Goal: Find specific page/section: Find specific page/section

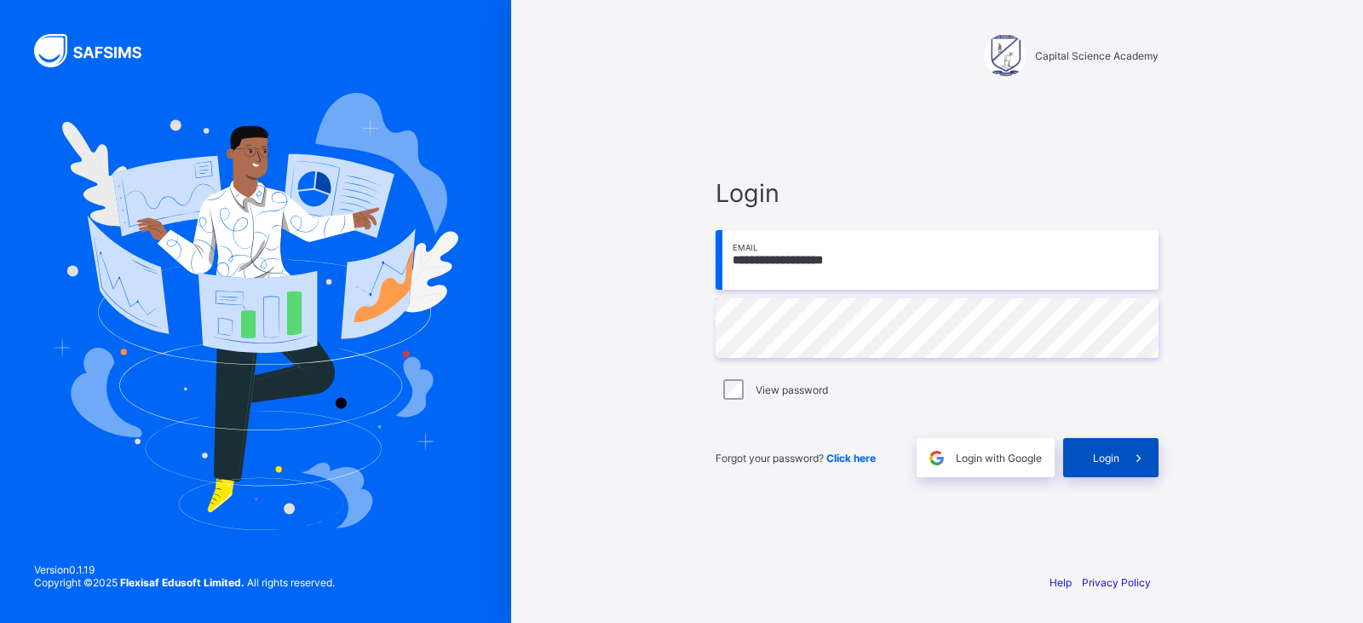
click at [1099, 448] on div "Login" at bounding box center [1110, 457] width 95 height 39
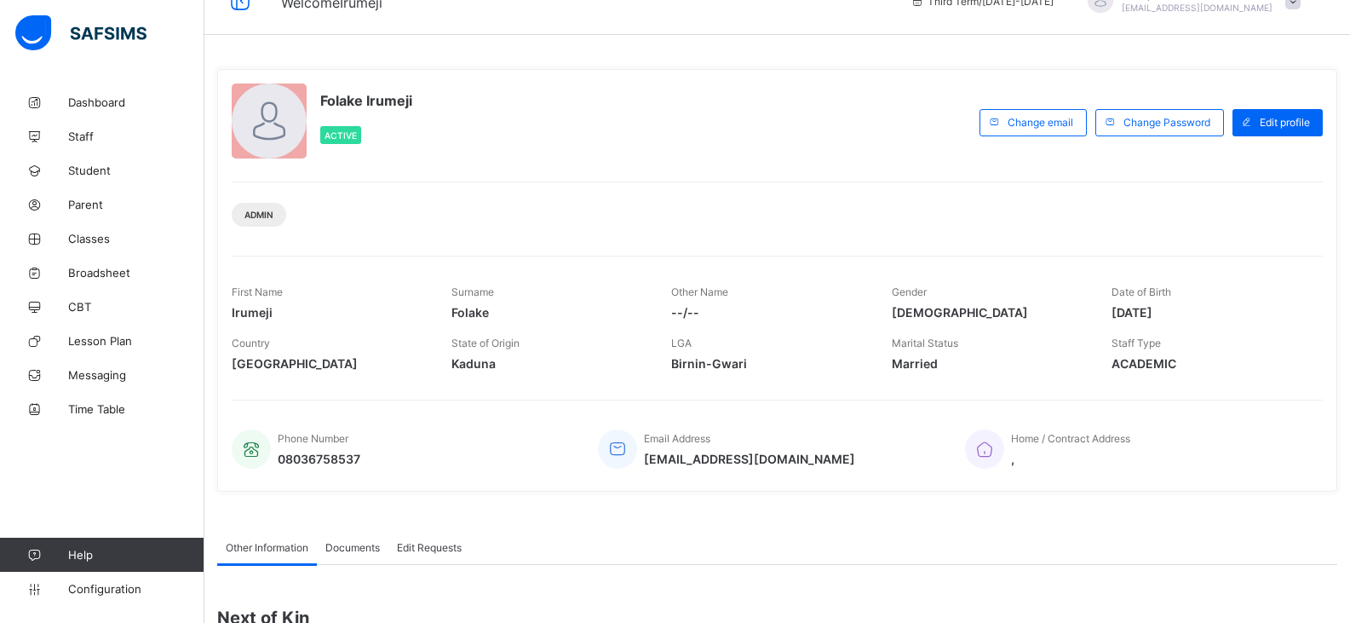
scroll to position [85, 0]
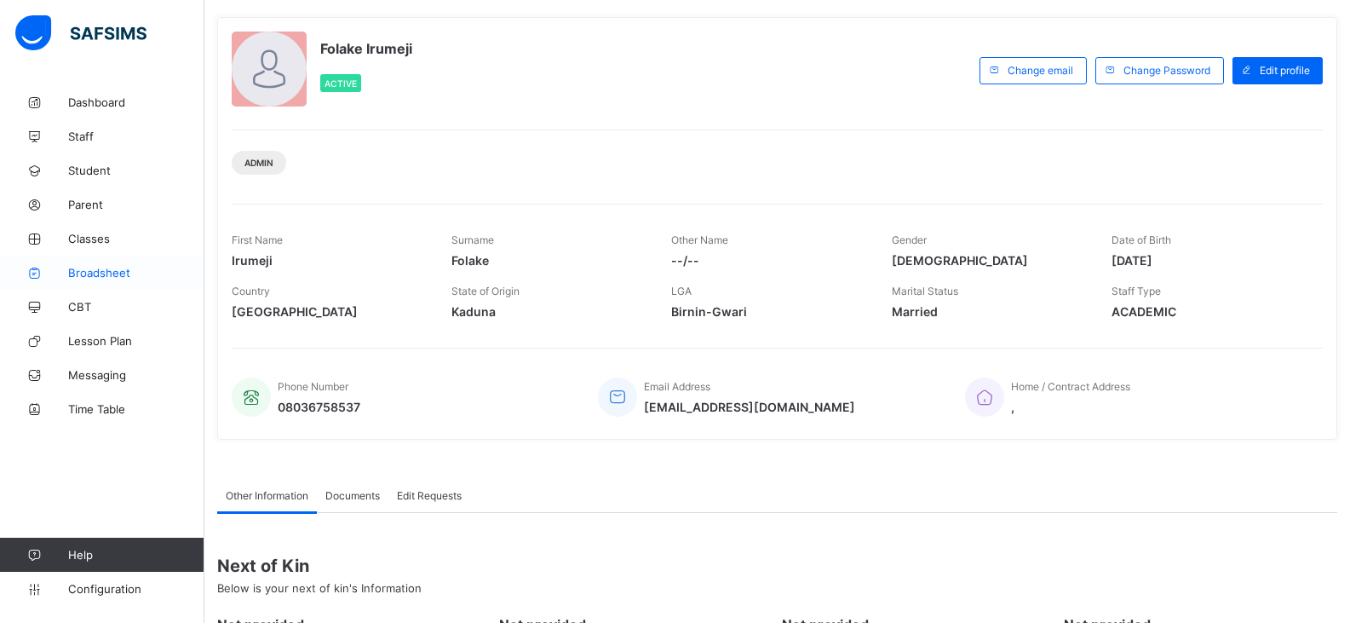
click at [118, 275] on span "Broadsheet" at bounding box center [136, 273] width 136 height 14
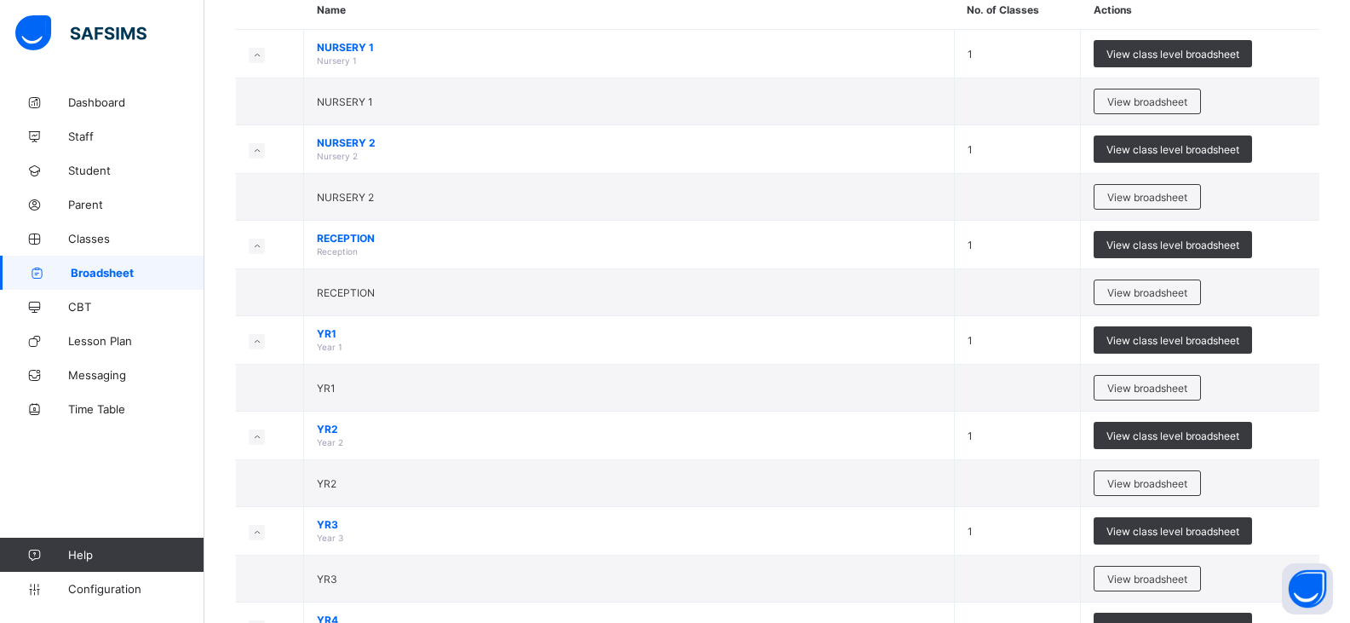
scroll to position [1518, 0]
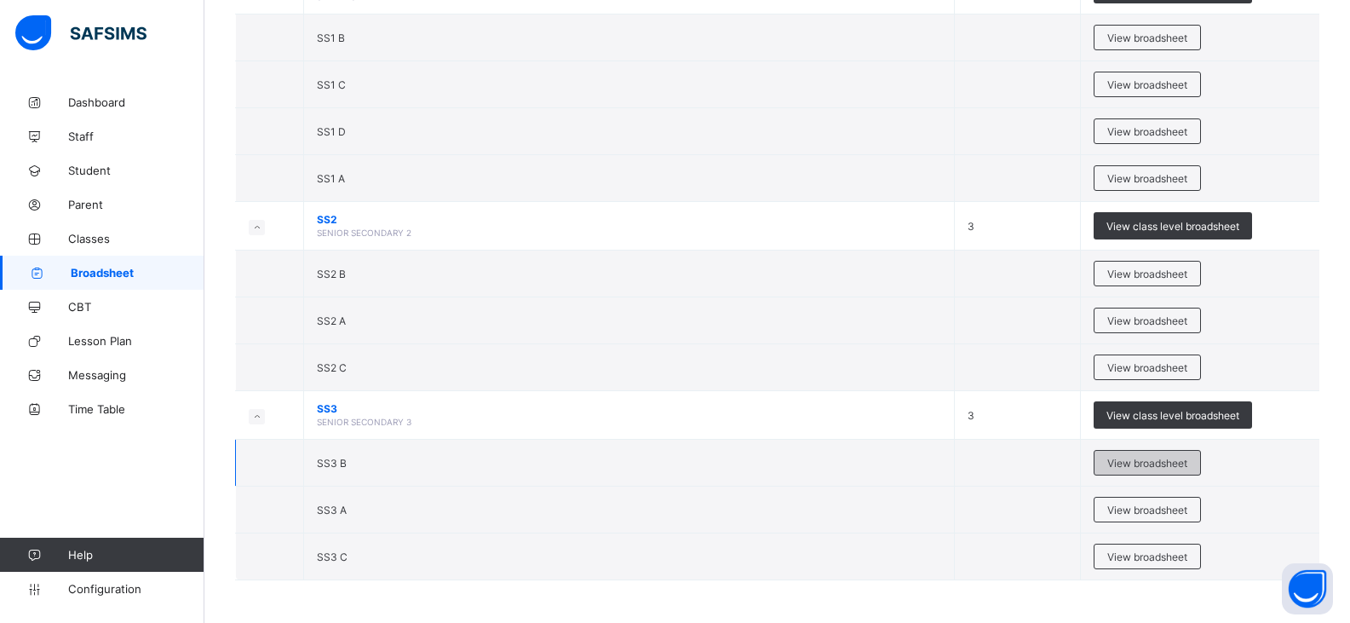
click at [1167, 464] on span "View broadsheet" at bounding box center [1147, 463] width 80 height 13
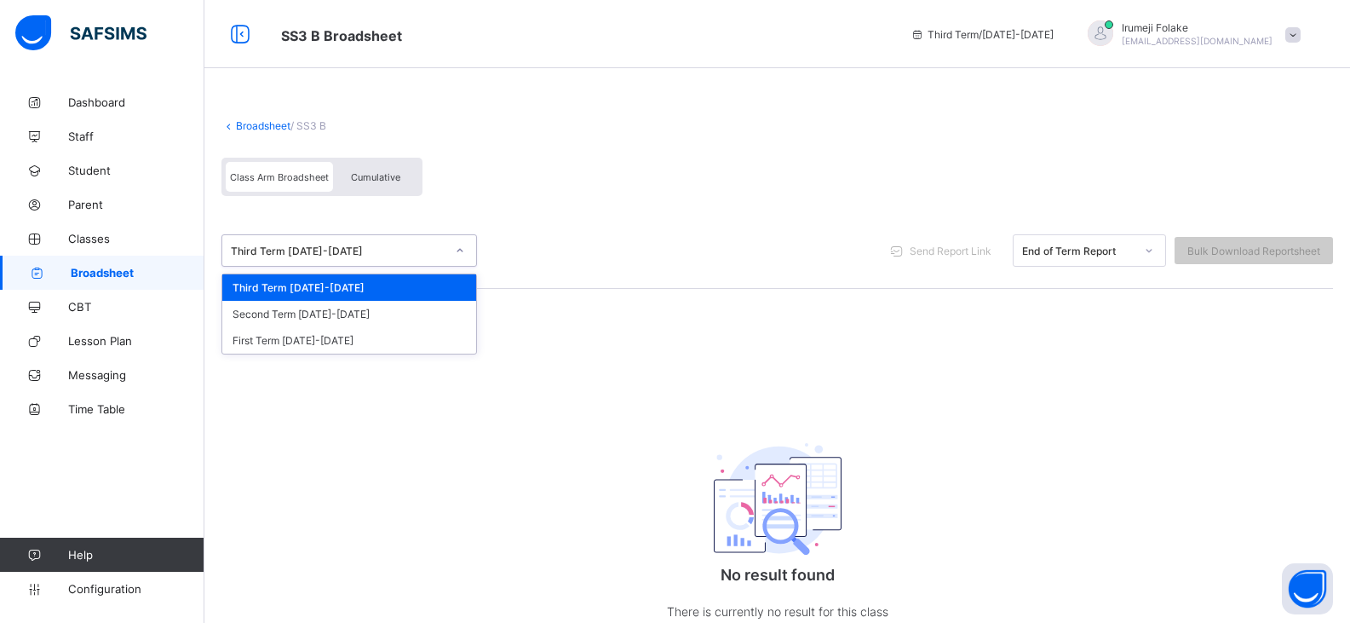
click at [462, 248] on icon at bounding box center [460, 250] width 10 height 17
click at [340, 342] on div "First Term [DATE]-[DATE]" at bounding box center [349, 340] width 254 height 26
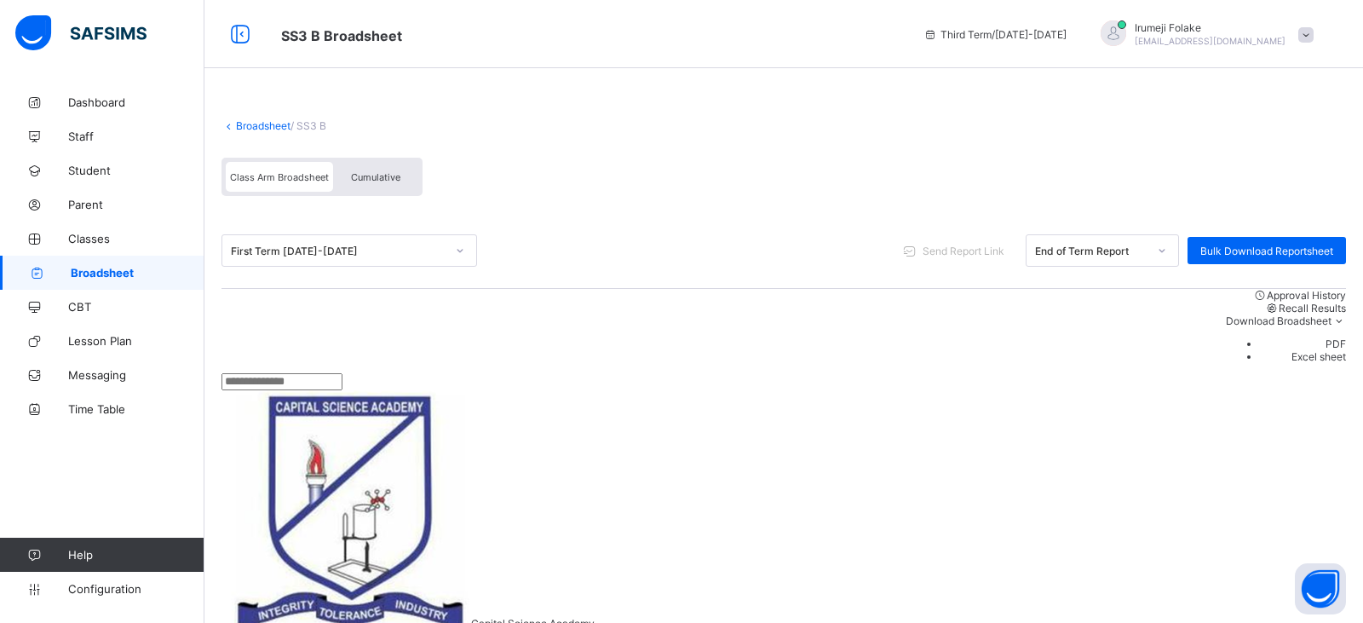
click at [945, 298] on div "First Term [DATE]-[DATE] Send Report Link End of Term Report Bulk Download Repo…" at bounding box center [783, 301] width 1124 height 177
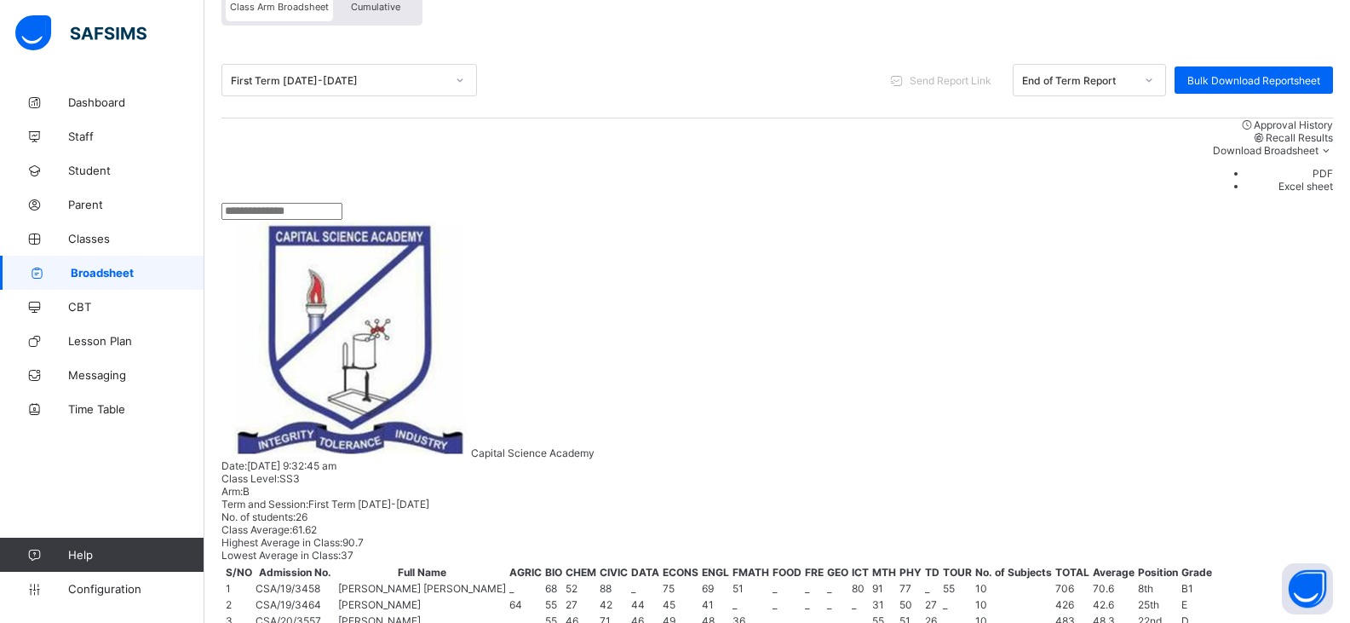
scroll to position [852, 0]
